Goal: Navigation & Orientation: Find specific page/section

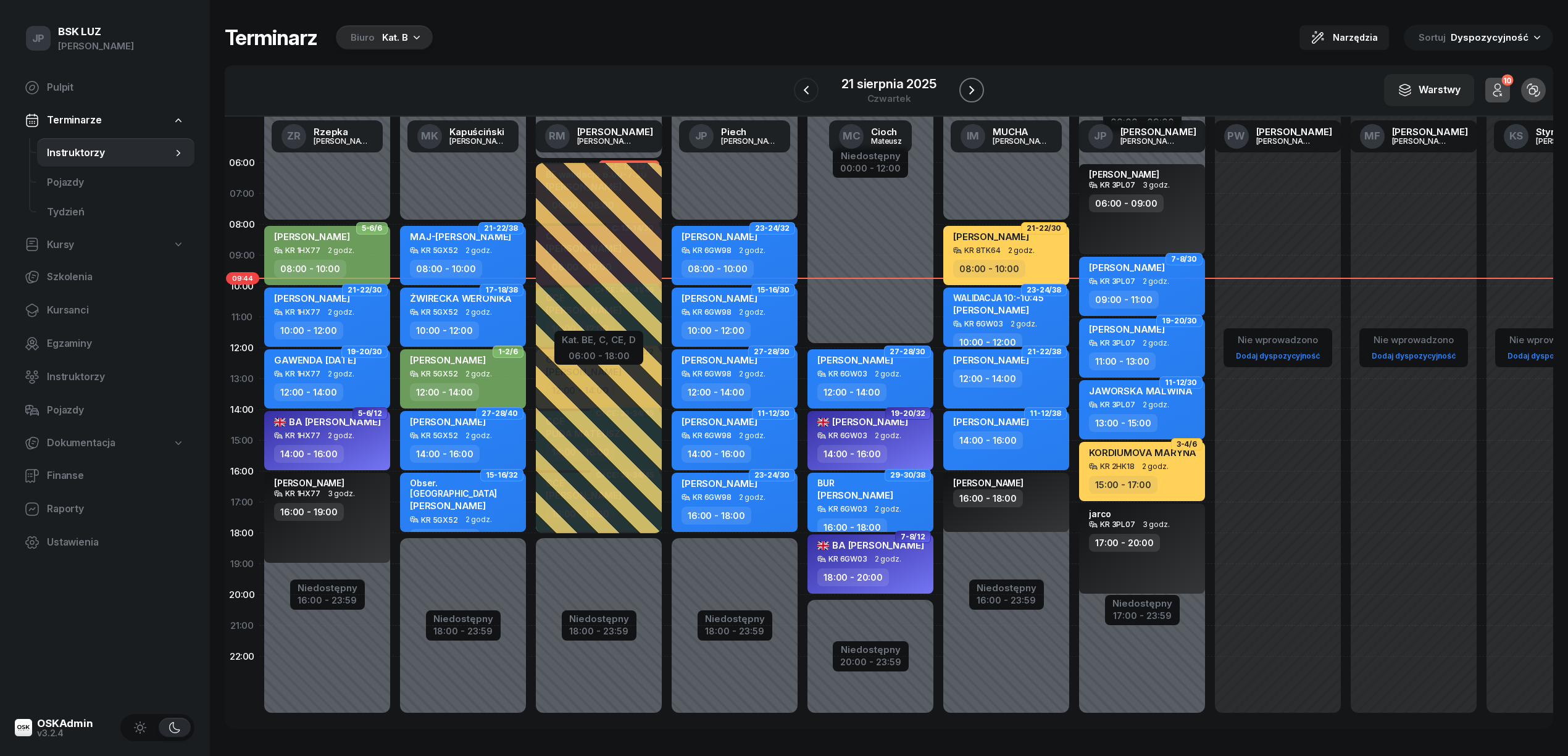
click at [978, 91] on icon "button" at bounding box center [971, 90] width 15 height 15
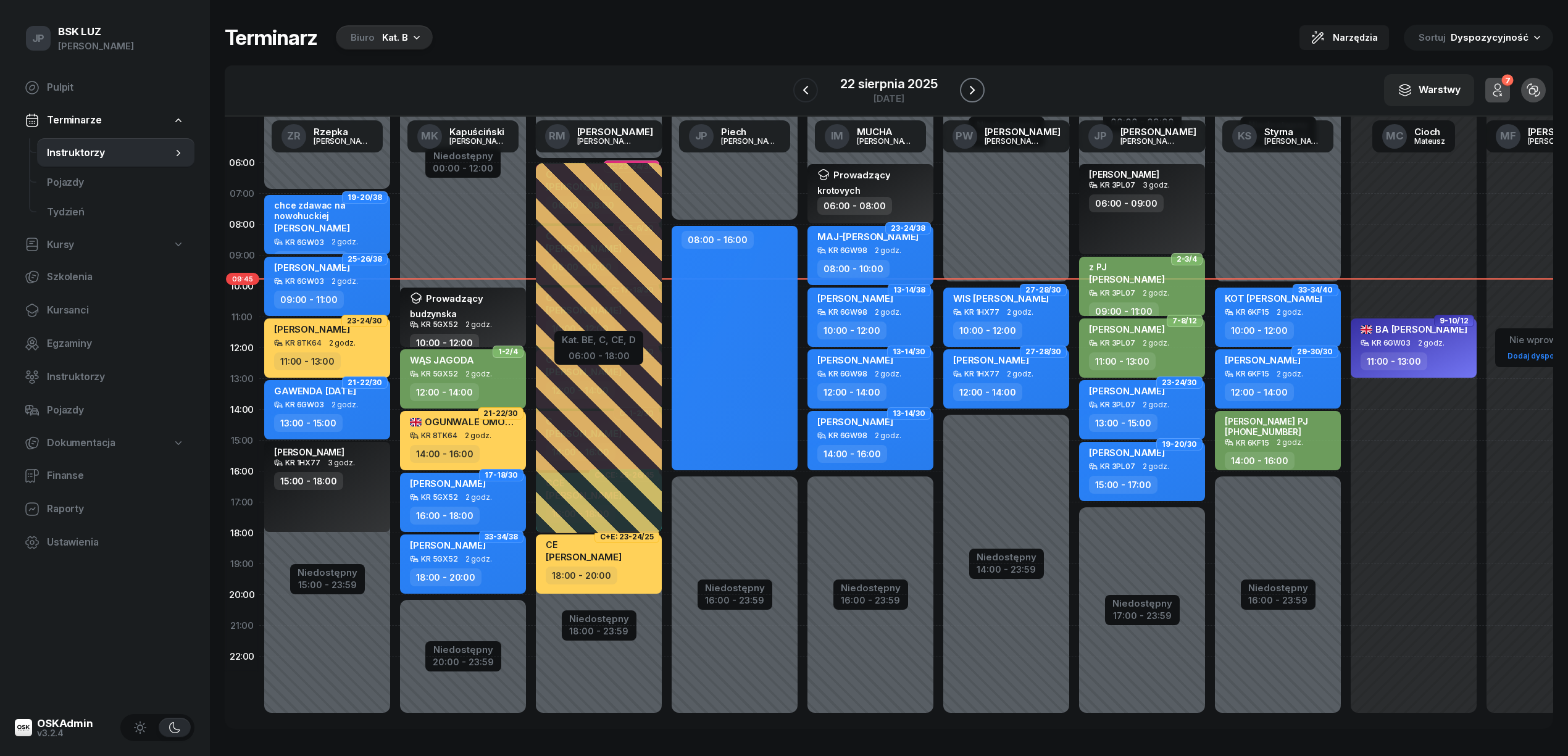
click at [978, 91] on icon "button" at bounding box center [972, 90] width 15 height 15
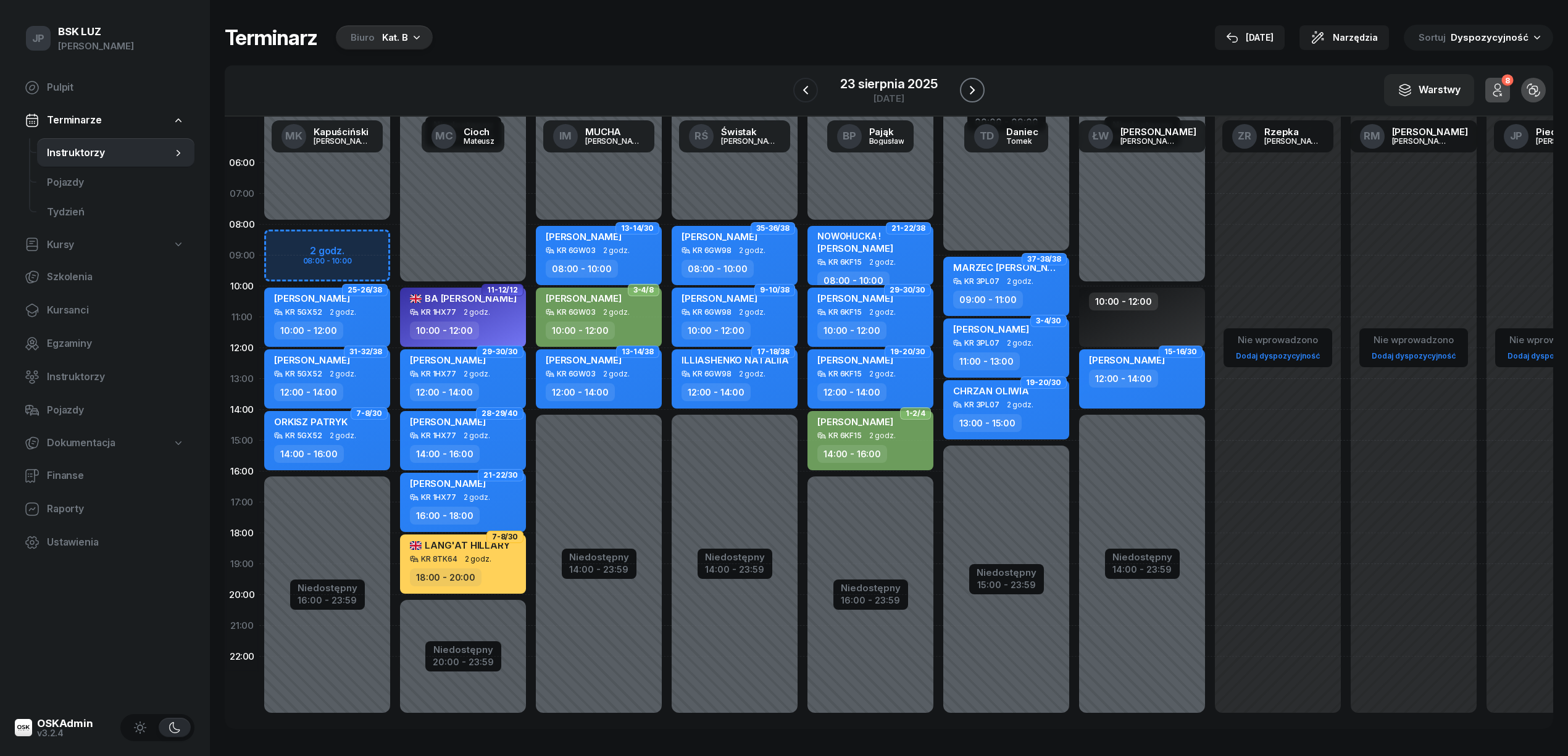
click at [974, 90] on icon "button" at bounding box center [972, 90] width 5 height 9
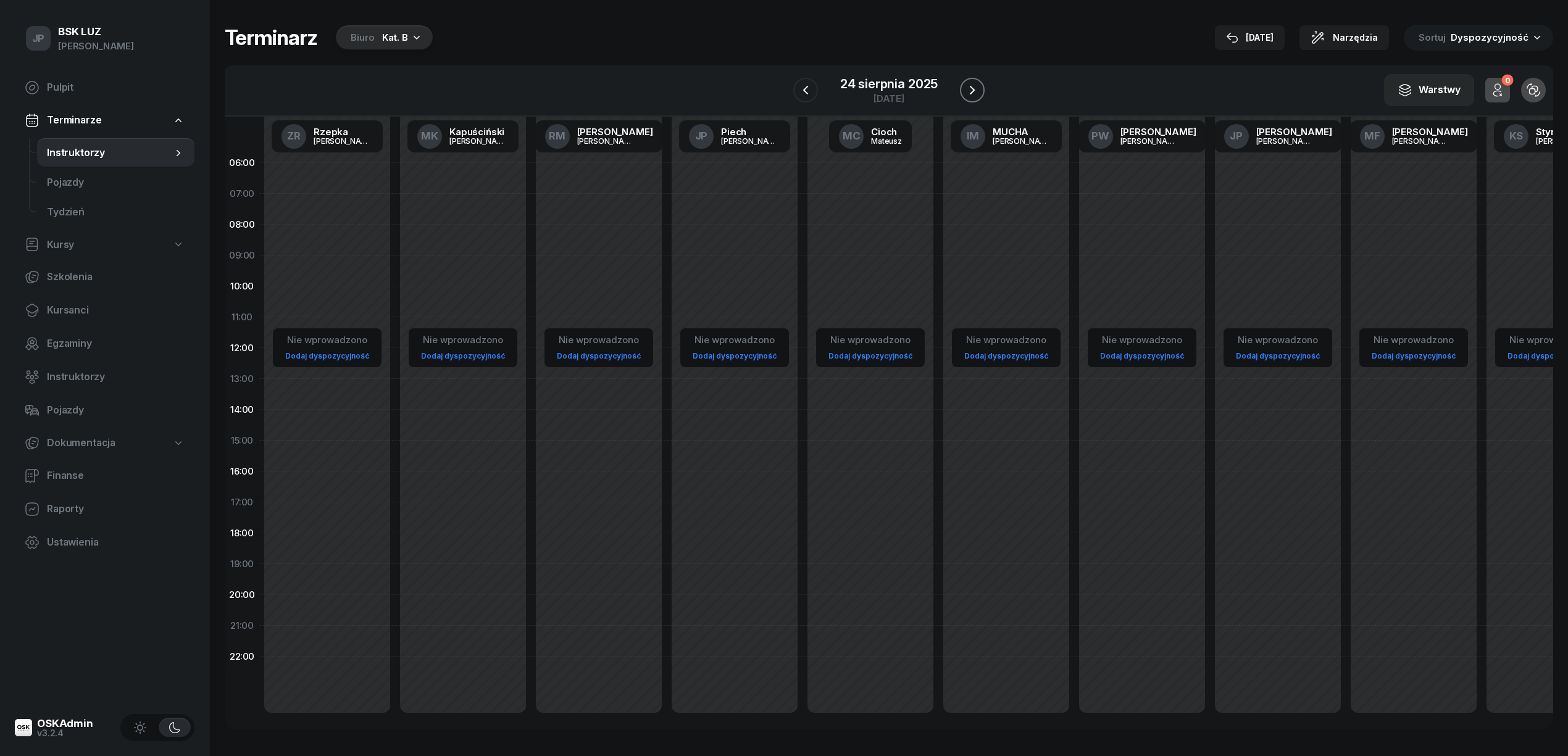
click at [974, 90] on icon "button" at bounding box center [972, 90] width 5 height 9
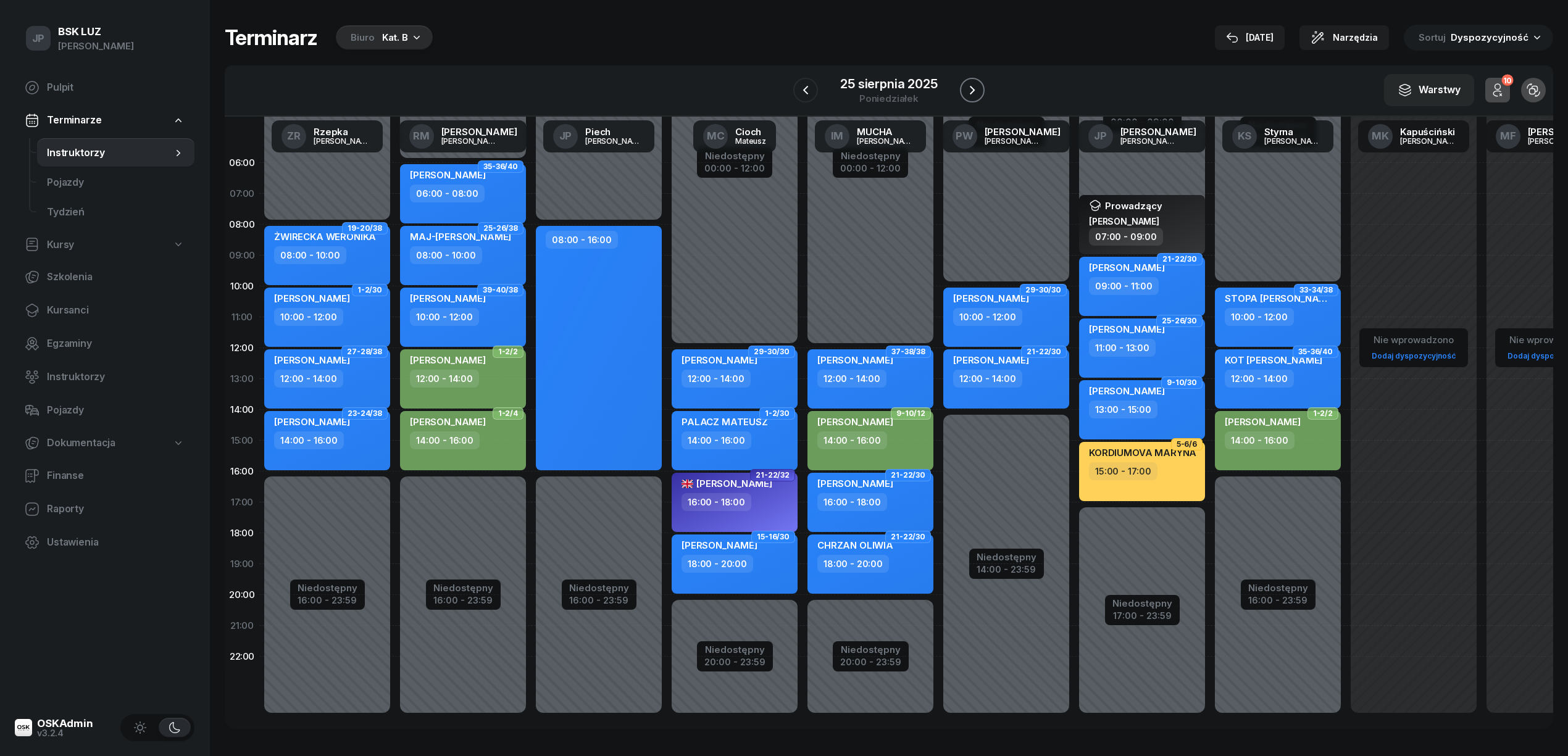
click at [974, 90] on icon "button" at bounding box center [972, 90] width 5 height 9
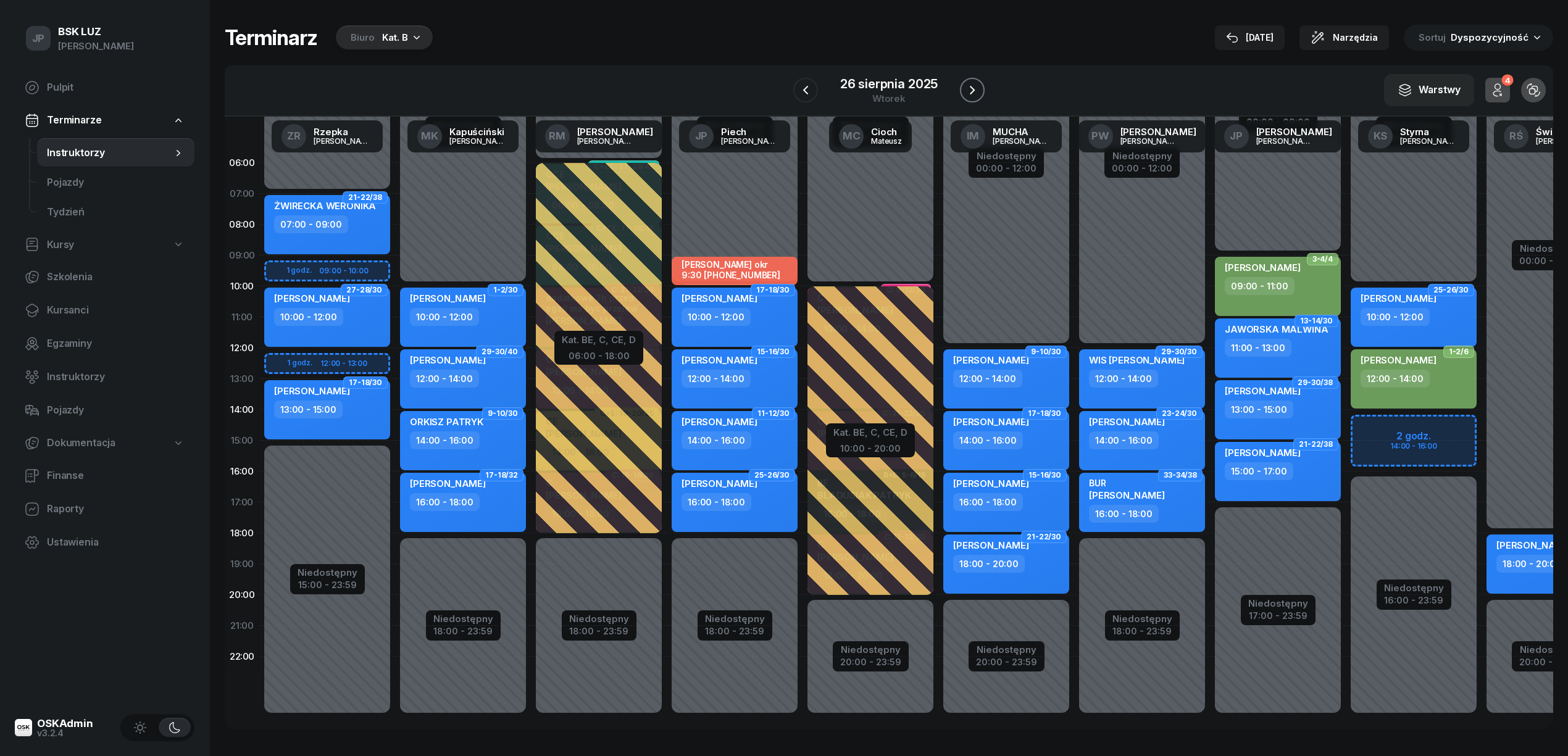
click at [974, 90] on icon "button" at bounding box center [972, 90] width 5 height 9
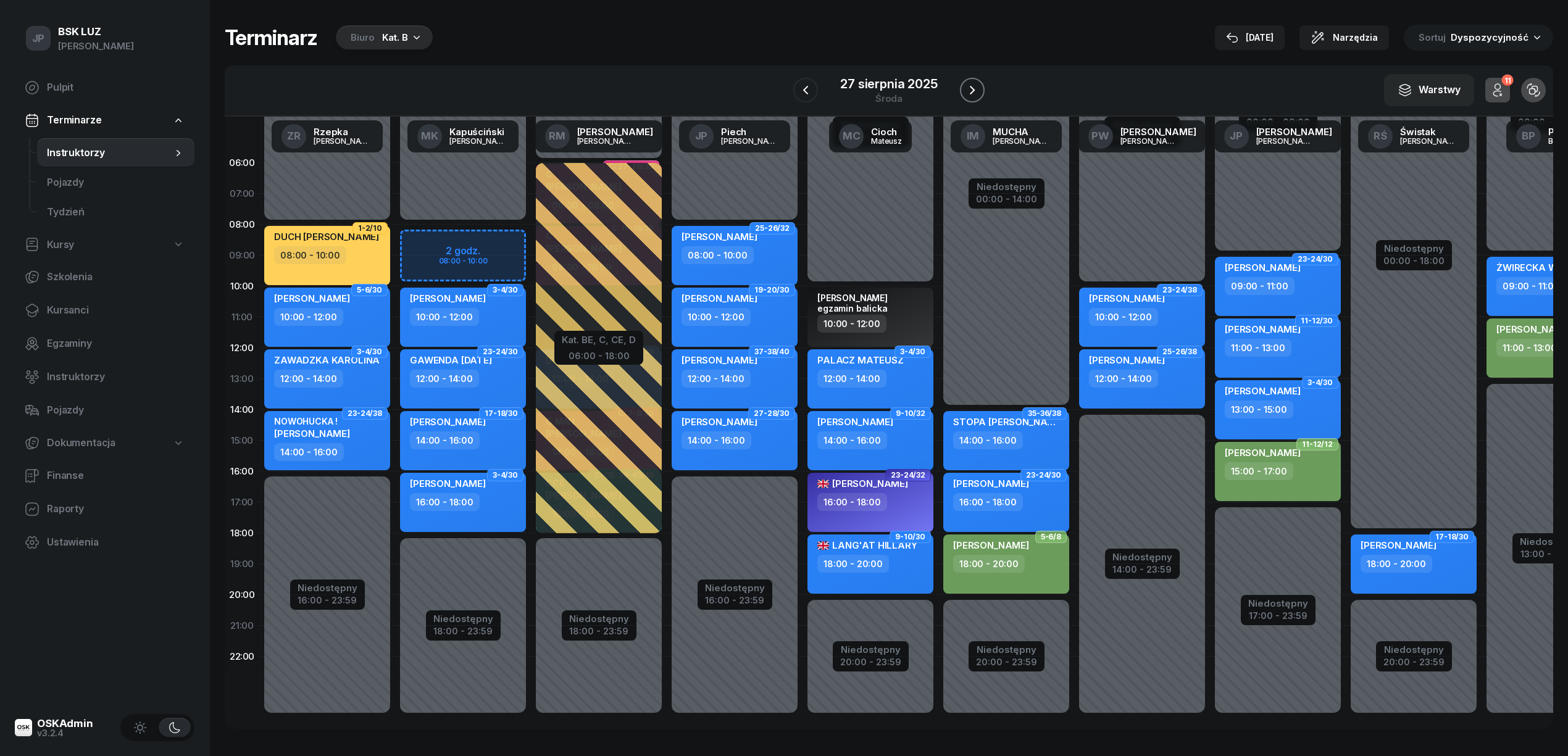
click at [977, 87] on icon "button" at bounding box center [972, 90] width 15 height 15
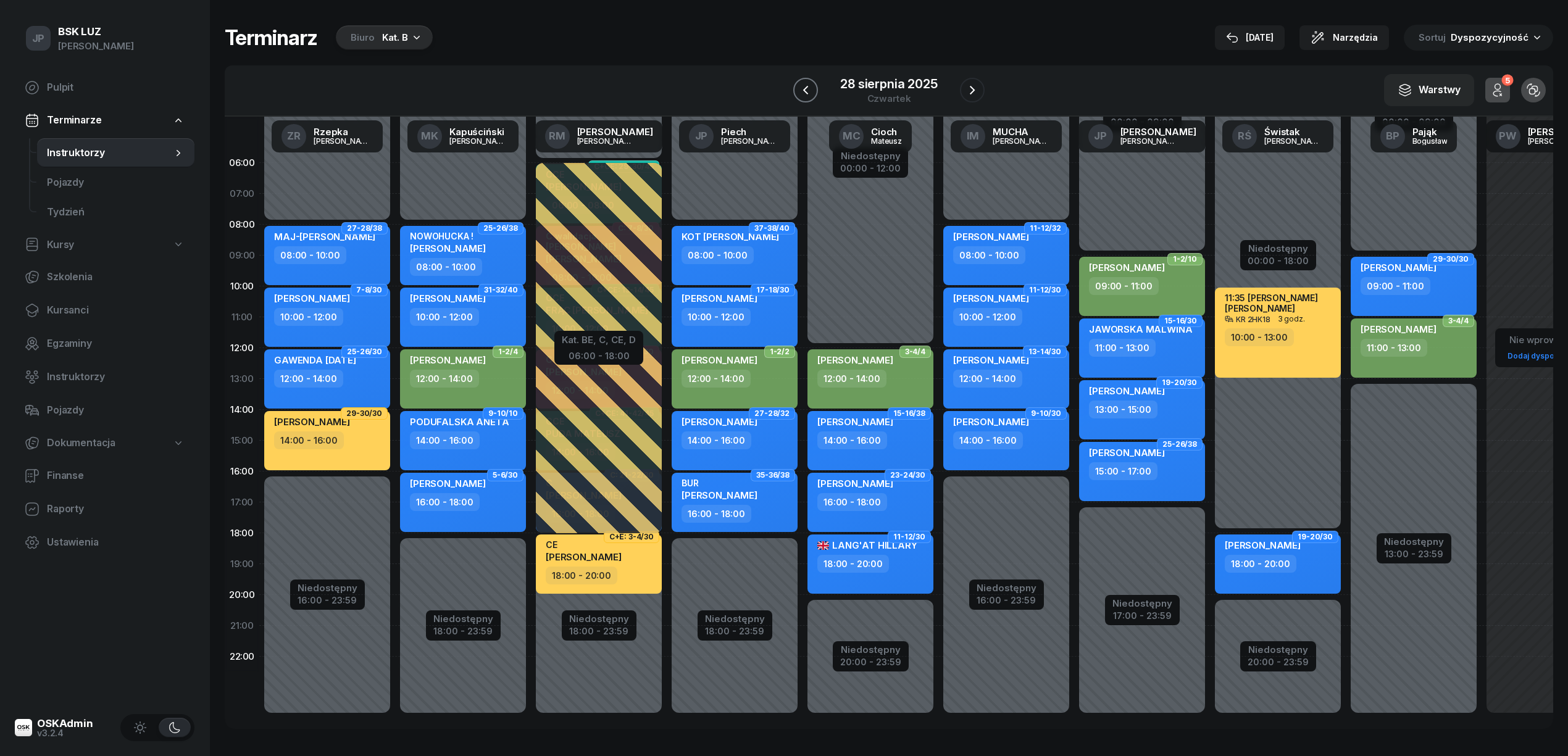
click at [801, 84] on icon "button" at bounding box center [805, 90] width 15 height 15
click at [801, 87] on icon "button" at bounding box center [805, 90] width 15 height 15
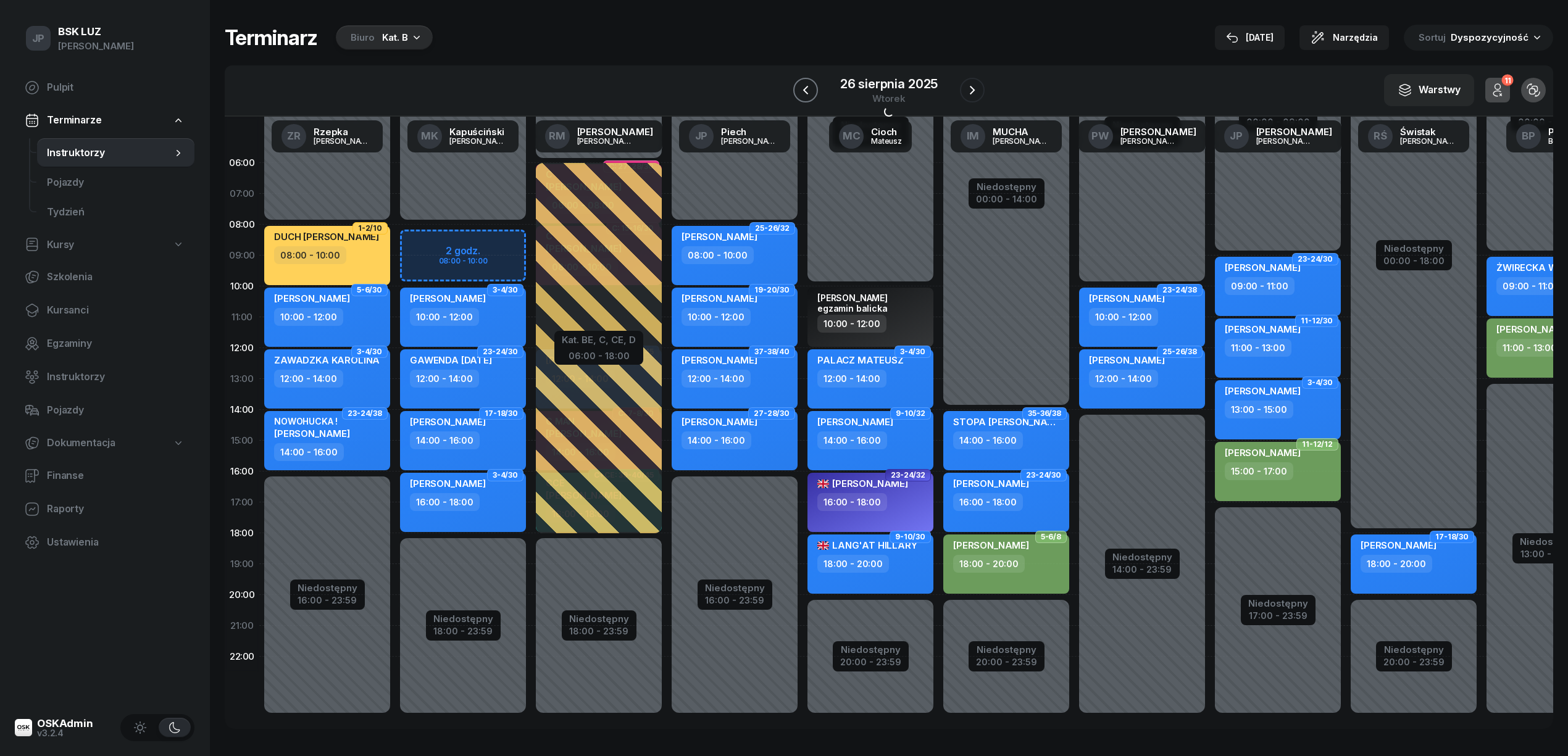
click at [801, 87] on icon "button" at bounding box center [805, 90] width 15 height 15
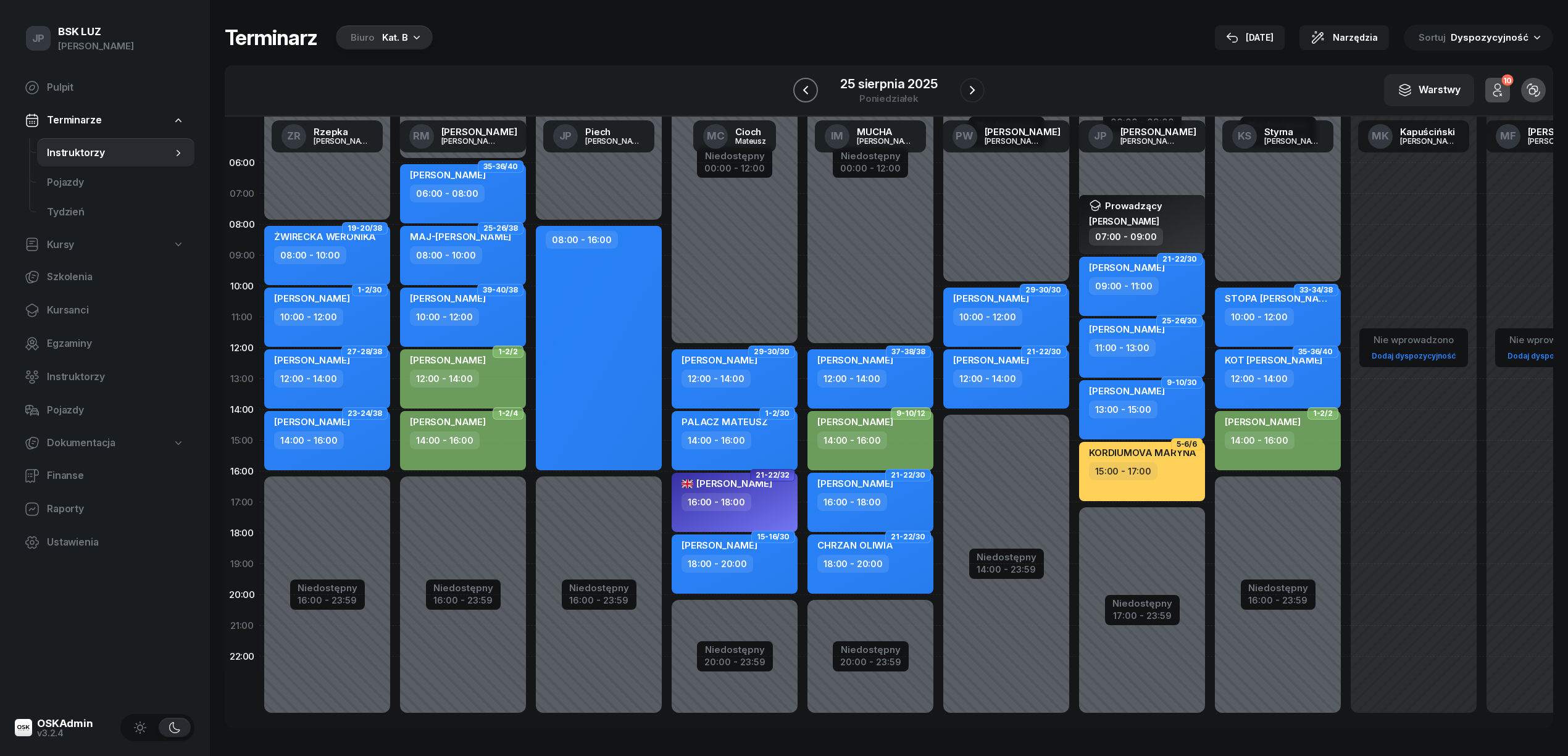
click at [803, 87] on icon "button" at bounding box center [805, 90] width 15 height 15
